Goal: Task Accomplishment & Management: Manage account settings

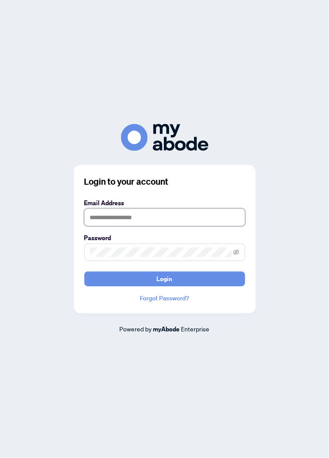
click at [159, 226] on input "text" at bounding box center [164, 217] width 161 height 17
click at [154, 226] on input "text" at bounding box center [164, 217] width 161 height 17
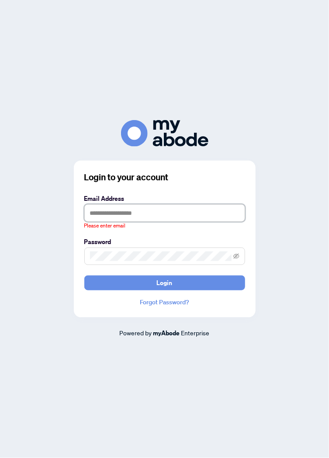
click at [154, 222] on input "text" at bounding box center [164, 212] width 161 height 17
click at [169, 222] on input "text" at bounding box center [164, 212] width 161 height 17
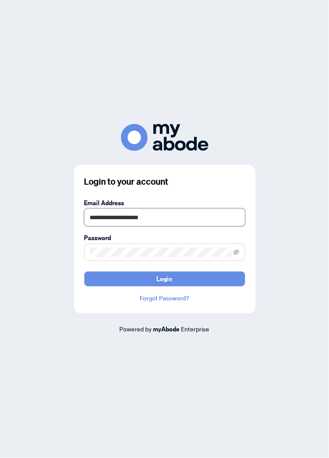
type input "**********"
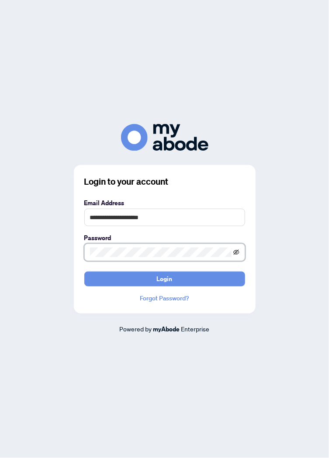
click at [236, 255] on icon "eye-invisible" at bounding box center [236, 252] width 6 height 6
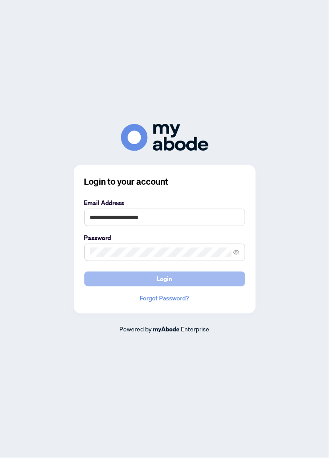
click at [182, 286] on button "Login" at bounding box center [164, 278] width 161 height 15
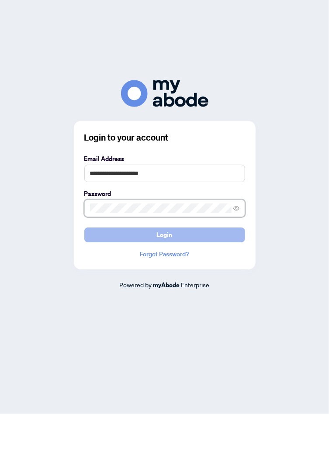
click at [84, 271] on button "Login" at bounding box center [164, 278] width 161 height 15
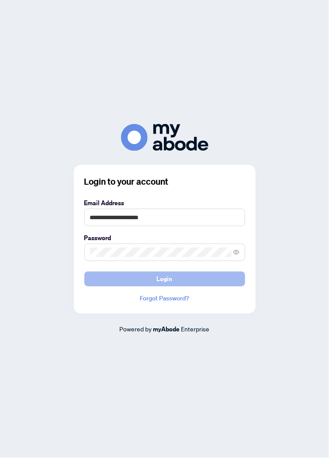
click at [209, 286] on button "Login" at bounding box center [164, 278] width 161 height 15
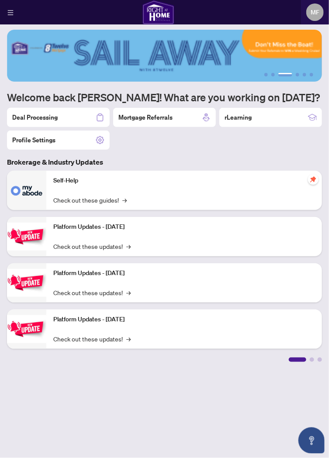
click at [151, 202] on div "Self-Help Check out these guides! →" at bounding box center [183, 190] width 275 height 39
click at [70, 188] on div "Self-Help Check out these guides! →" at bounding box center [183, 190] width 275 height 39
click at [75, 115] on div "Deal Processing" at bounding box center [58, 117] width 103 height 19
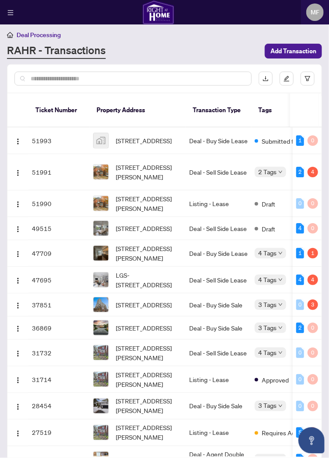
click at [171, 136] on span "[STREET_ADDRESS]" at bounding box center [144, 141] width 56 height 10
click at [266, 136] on span "Submitted for Review" at bounding box center [289, 141] width 57 height 10
click at [219, 130] on td "Deal - Buy Side Lease" at bounding box center [217, 140] width 65 height 27
click at [188, 131] on td "Deal - Buy Side Lease" at bounding box center [217, 140] width 65 height 27
click at [56, 127] on td "51993" at bounding box center [58, 140] width 61 height 27
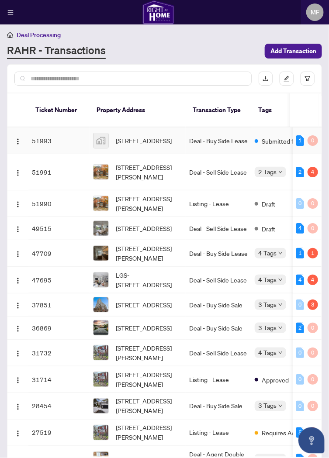
click at [55, 131] on td "51993" at bounding box center [58, 140] width 61 height 27
click at [309, 135] on div "0" at bounding box center [312, 140] width 10 height 10
click at [219, 130] on td "Deal - Buy Side Lease" at bounding box center [217, 140] width 65 height 27
click at [202, 129] on td "Deal - Buy Side Lease" at bounding box center [217, 140] width 65 height 27
click at [195, 130] on td "Deal - Buy Side Lease" at bounding box center [217, 140] width 65 height 27
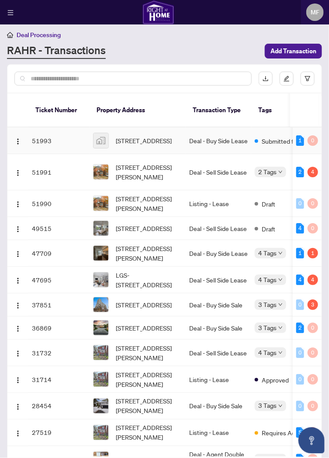
click at [195, 130] on td "Deal - Buy Side Lease" at bounding box center [217, 140] width 65 height 27
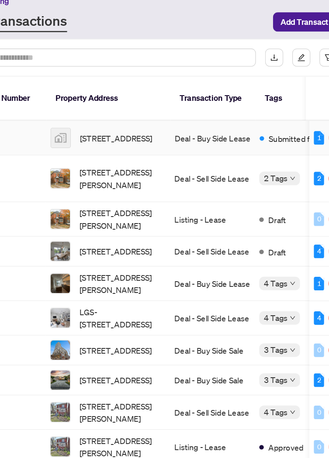
scroll to position [0, 0]
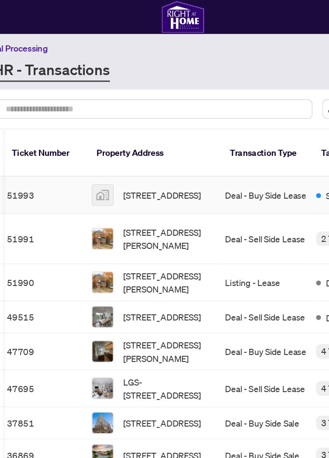
click at [136, 136] on span "[STREET_ADDRESS]" at bounding box center [143, 141] width 56 height 10
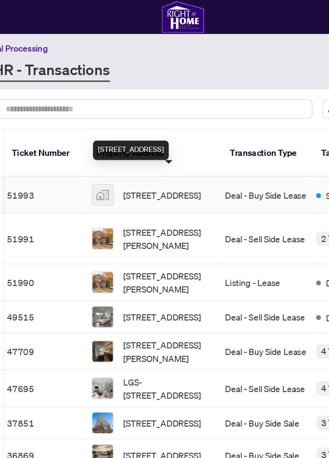
click at [139, 162] on span "[STREET_ADDRESS][PERSON_NAME]" at bounding box center [148, 171] width 66 height 19
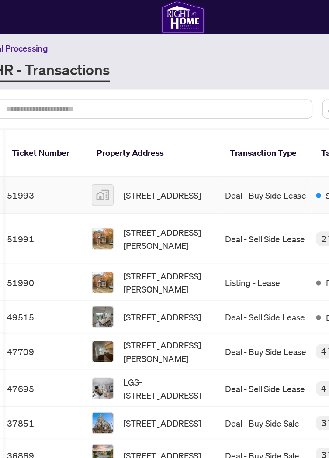
click at [152, 136] on span "[STREET_ADDRESS]" at bounding box center [143, 141] width 56 height 10
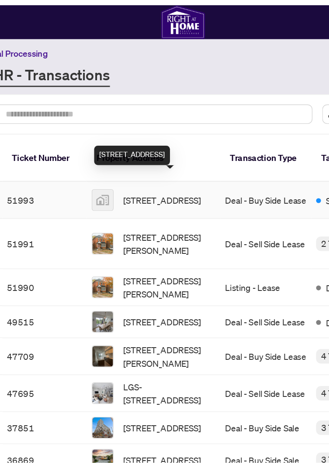
scroll to position [0, 0]
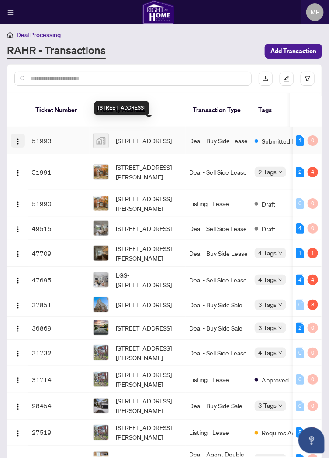
click at [20, 138] on img "button" at bounding box center [17, 141] width 7 height 7
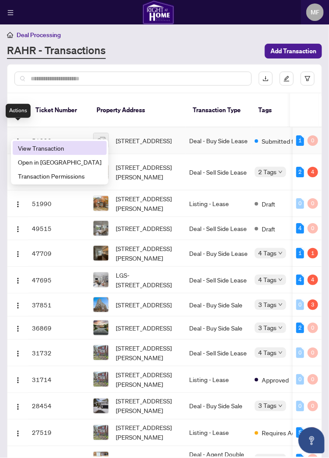
click at [67, 150] on span "View Transaction" at bounding box center [59, 148] width 83 height 10
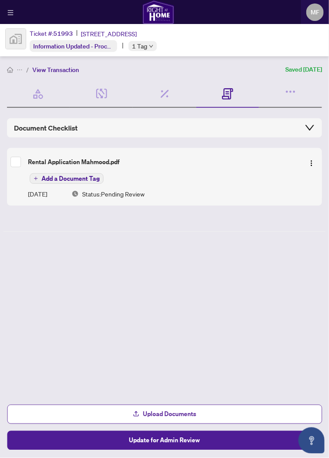
click at [191, 420] on span "Upload Documents" at bounding box center [169, 414] width 53 height 14
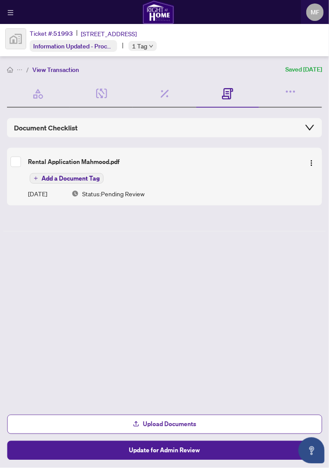
click at [188, 421] on span "Upload Documents" at bounding box center [169, 425] width 53 height 14
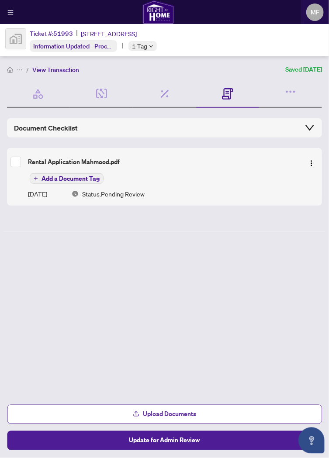
click at [205, 417] on button "Upload Documents" at bounding box center [164, 413] width 315 height 19
